Goal: Check status

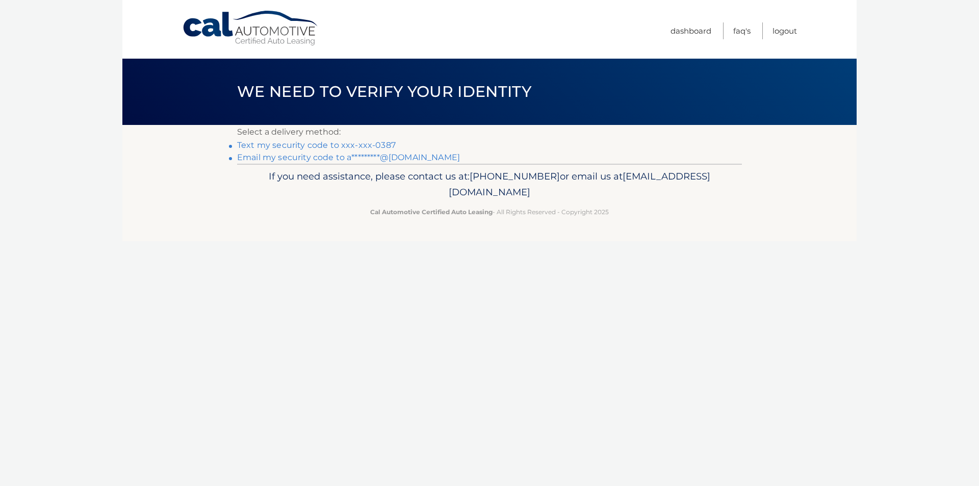
click at [380, 143] on link "Text my security code to xxx-xxx-0387" at bounding box center [316, 145] width 159 height 10
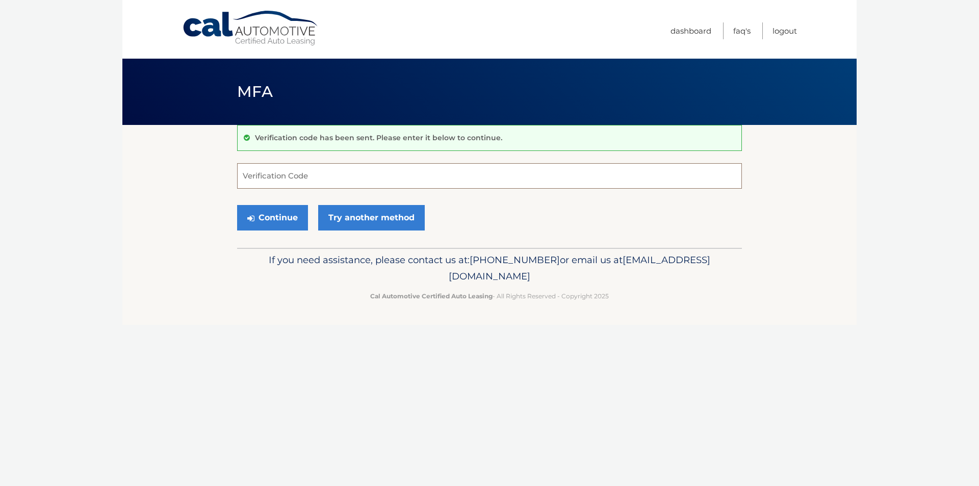
click at [404, 182] on input "Verification Code" at bounding box center [489, 175] width 505 height 25
type input "614212"
click at [280, 222] on button "Continue" at bounding box center [272, 217] width 71 height 25
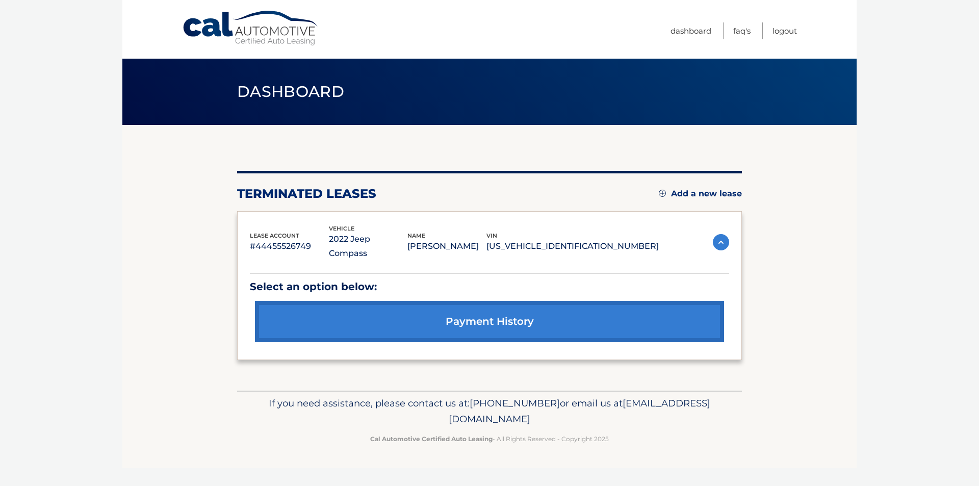
click at [527, 307] on link "payment history" at bounding box center [489, 321] width 469 height 41
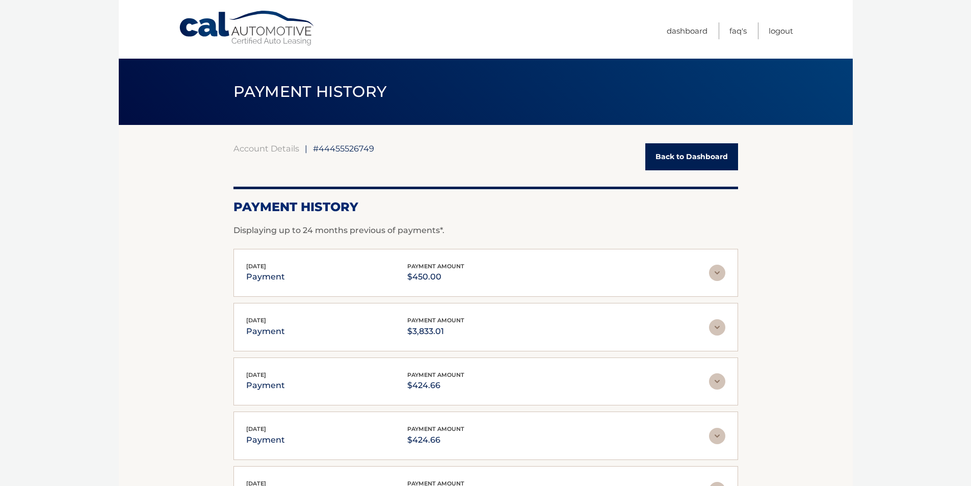
click at [666, 155] on link "Back to Dashboard" at bounding box center [691, 156] width 93 height 27
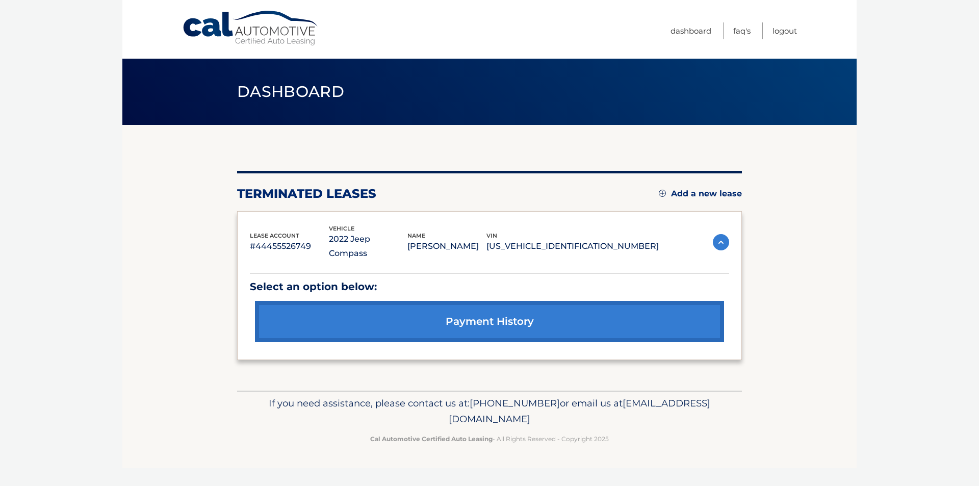
click at [720, 235] on img at bounding box center [721, 242] width 16 height 16
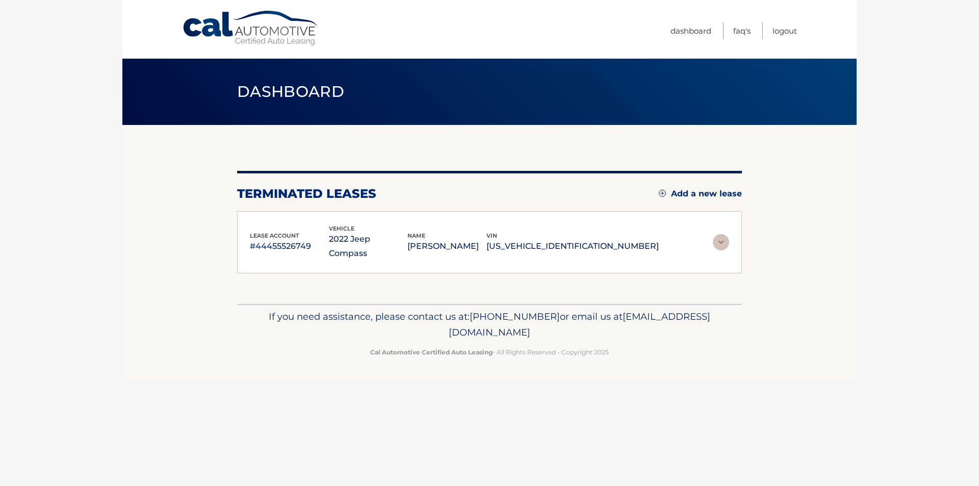
click at [720, 235] on img at bounding box center [721, 242] width 16 height 16
